Goal: Navigation & Orientation: Go to known website

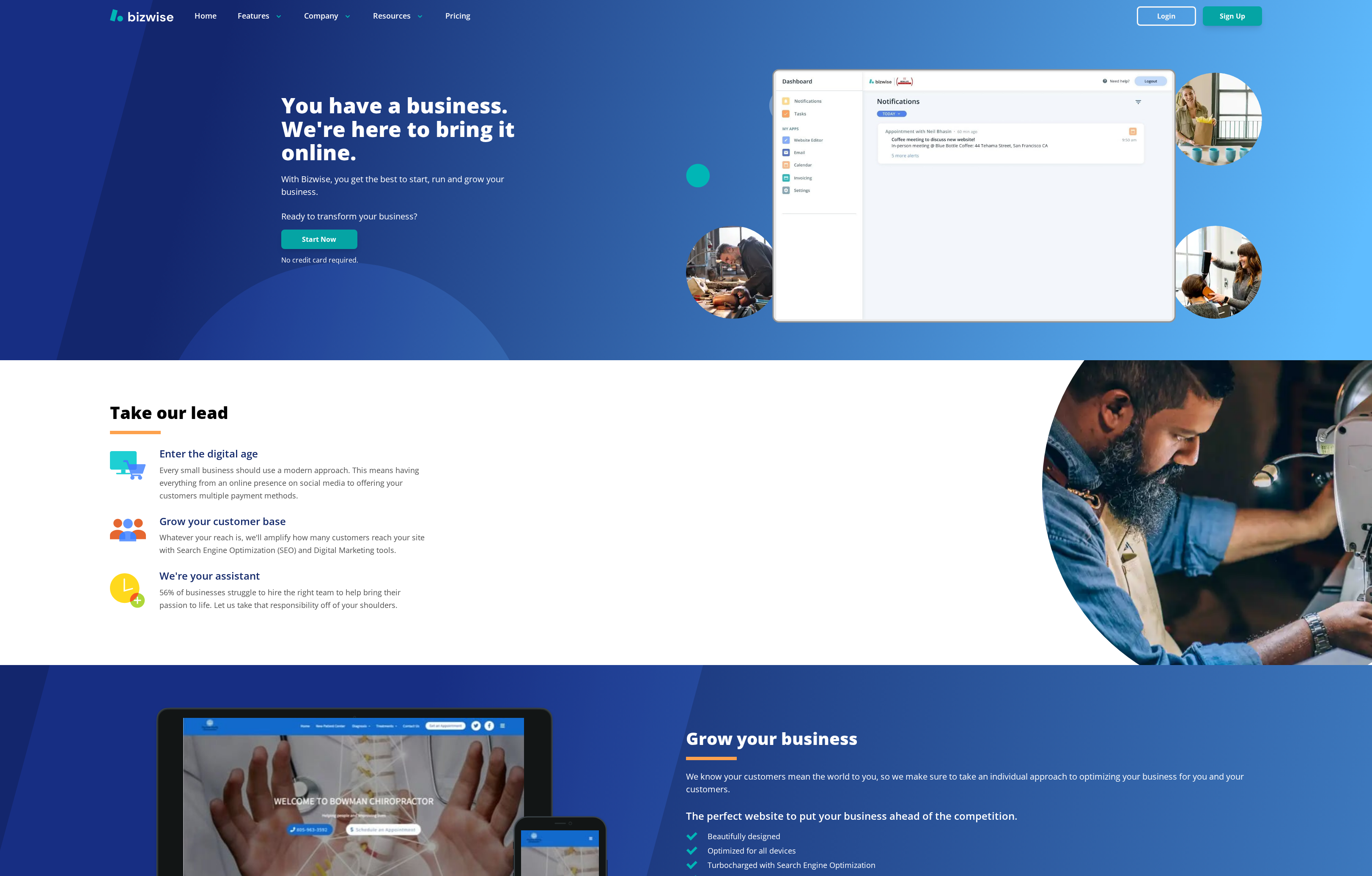
click at [1161, 21] on button "Login" at bounding box center [1166, 16] width 59 height 20
